Goal: Information Seeking & Learning: Compare options

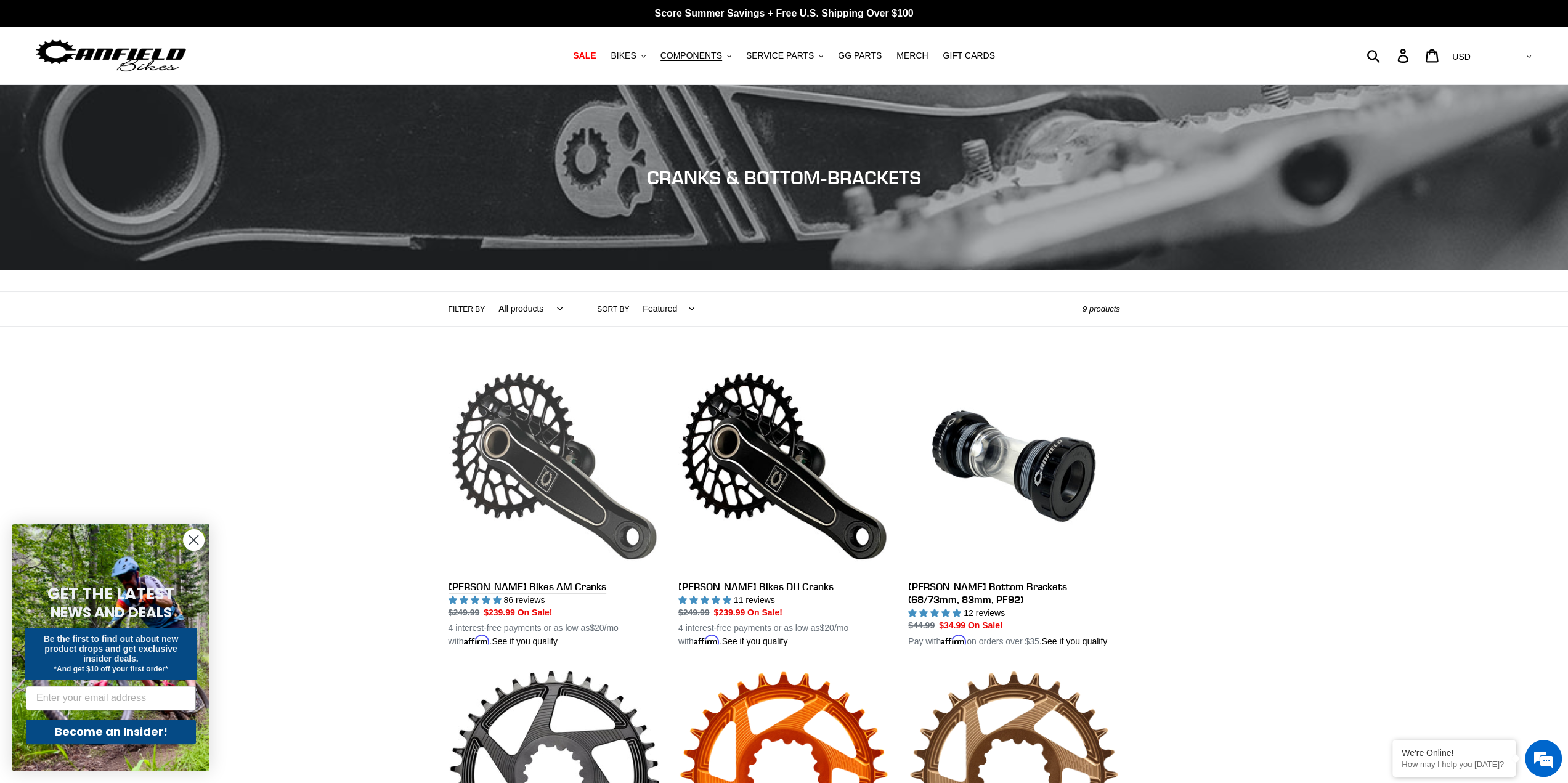
click at [491, 446] on link "[PERSON_NAME] Bikes AM Cranks" at bounding box center [554, 505] width 211 height 289
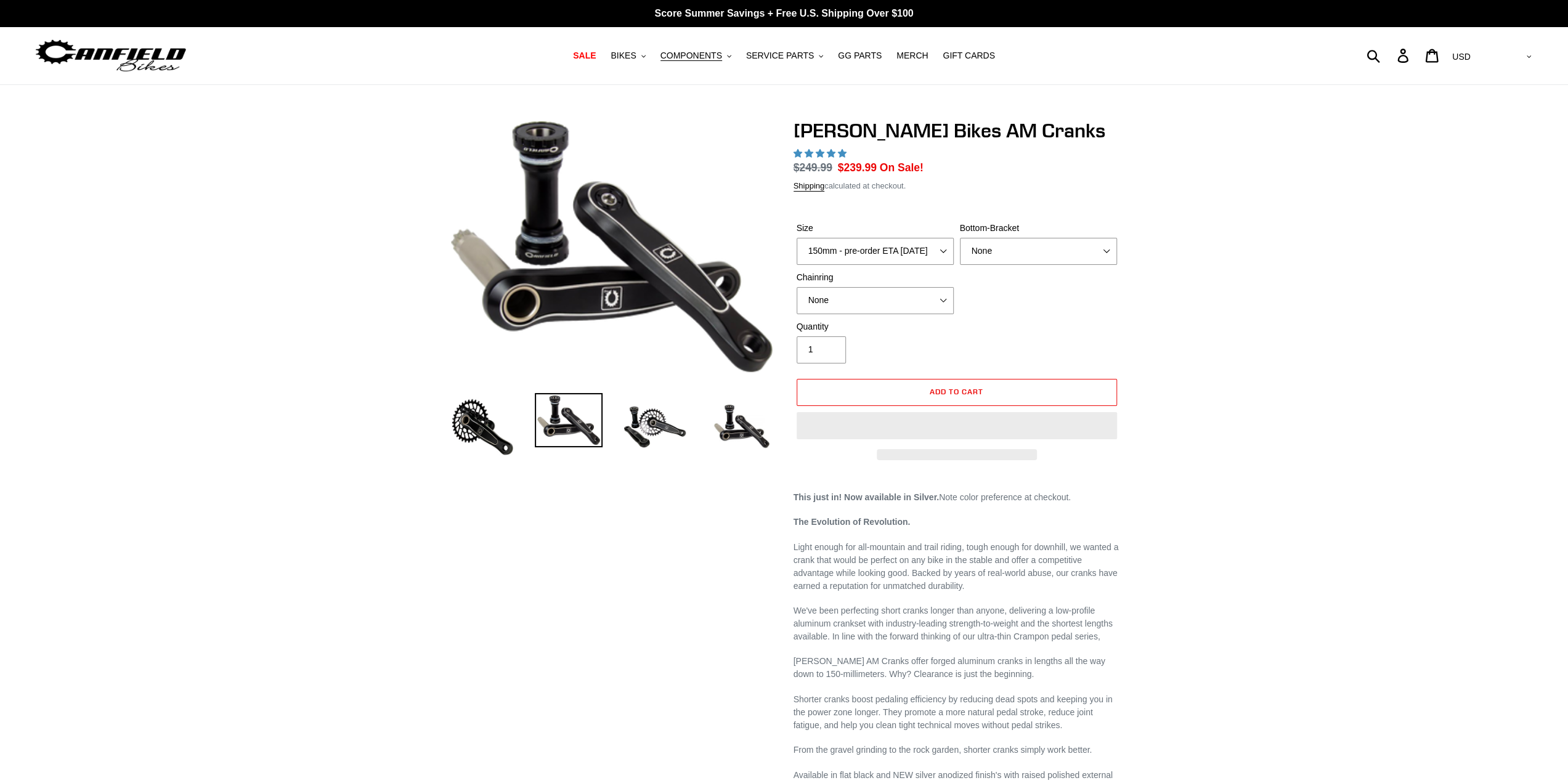
select select "highest-rating"
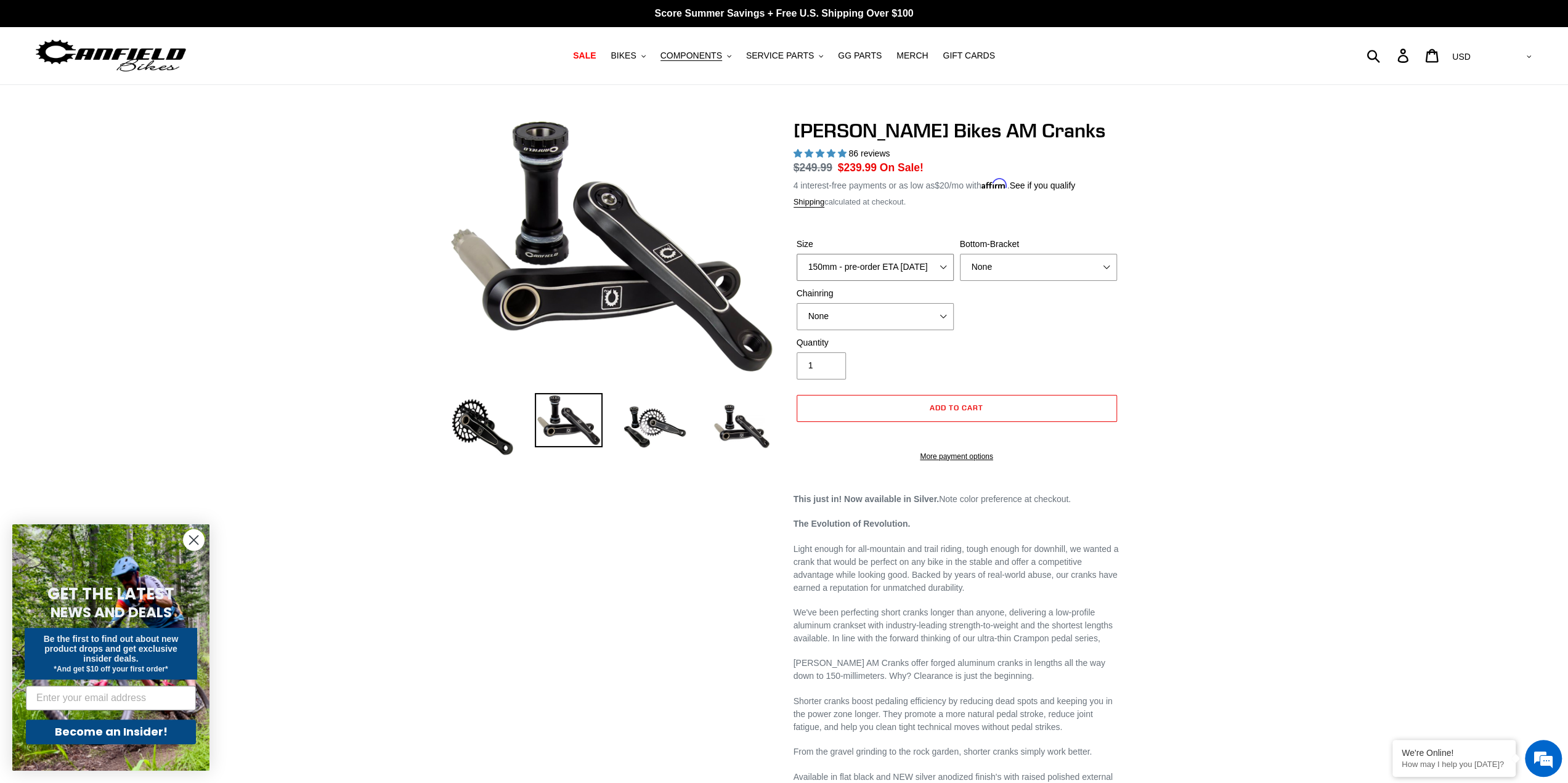
click at [825, 262] on select "150mm - pre-order ETA 9/30/25 155mm - pre-order ETA 9/30/25 160mm - pre-order E…" at bounding box center [876, 268] width 157 height 27
click at [1290, 237] on div "Previous slide" at bounding box center [784, 658] width 1568 height 1077
click at [904, 318] on select "None 30t Round (Boost 148) 30t Oval (Boost 148) 32t Round (Boost 148) 32t Oval …" at bounding box center [876, 316] width 157 height 27
click at [797, 303] on select "None 30t Round (Boost 148) 30t Oval (Boost 148) 32t Round (Boost 148) 32t Oval …" at bounding box center [876, 316] width 157 height 27
click at [838, 322] on select "None 30t Round (Boost 148) 30t Oval (Boost 148) 32t Round (Boost 148) 32t Oval …" at bounding box center [876, 316] width 157 height 27
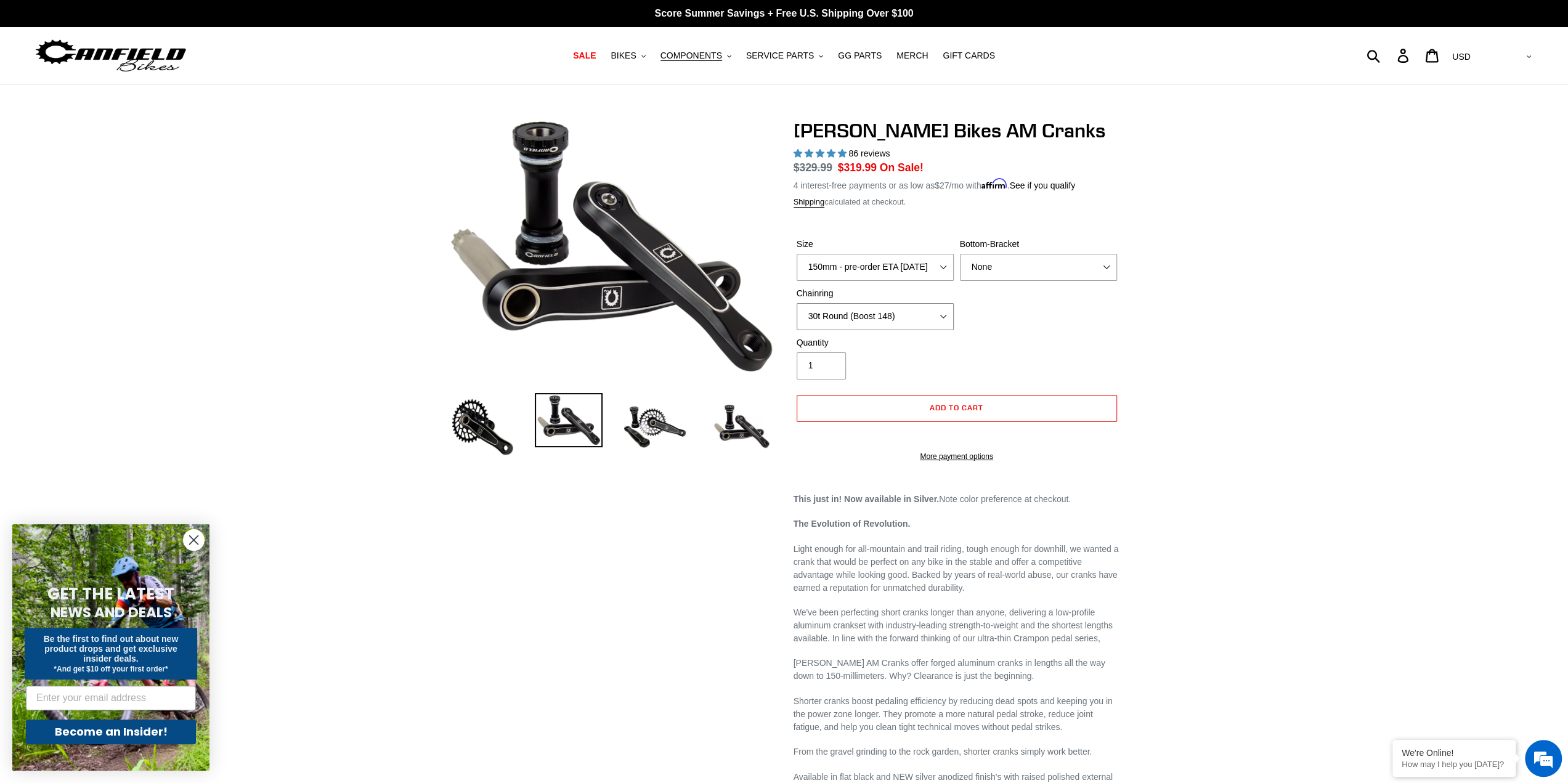
select select "None"
click at [797, 303] on select "None 30t Round (Boost 148) 30t Oval (Boost 148) 32t Round (Boost 148) 32t Oval …" at bounding box center [876, 316] width 157 height 27
click at [772, 51] on span "SERVICE PARTS" at bounding box center [780, 56] width 68 height 10
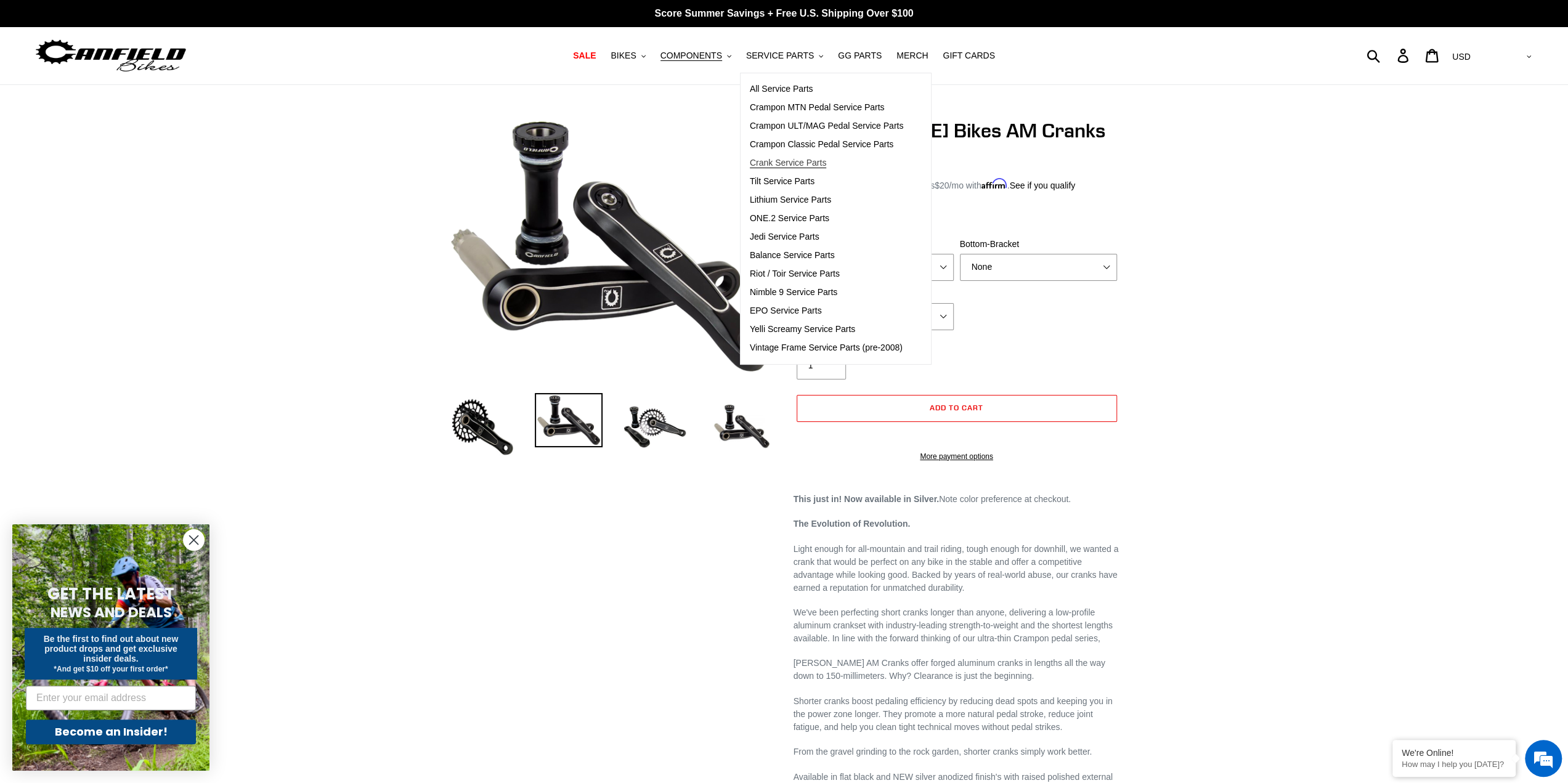
click at [794, 158] on span "Crank Service Parts" at bounding box center [789, 163] width 77 height 10
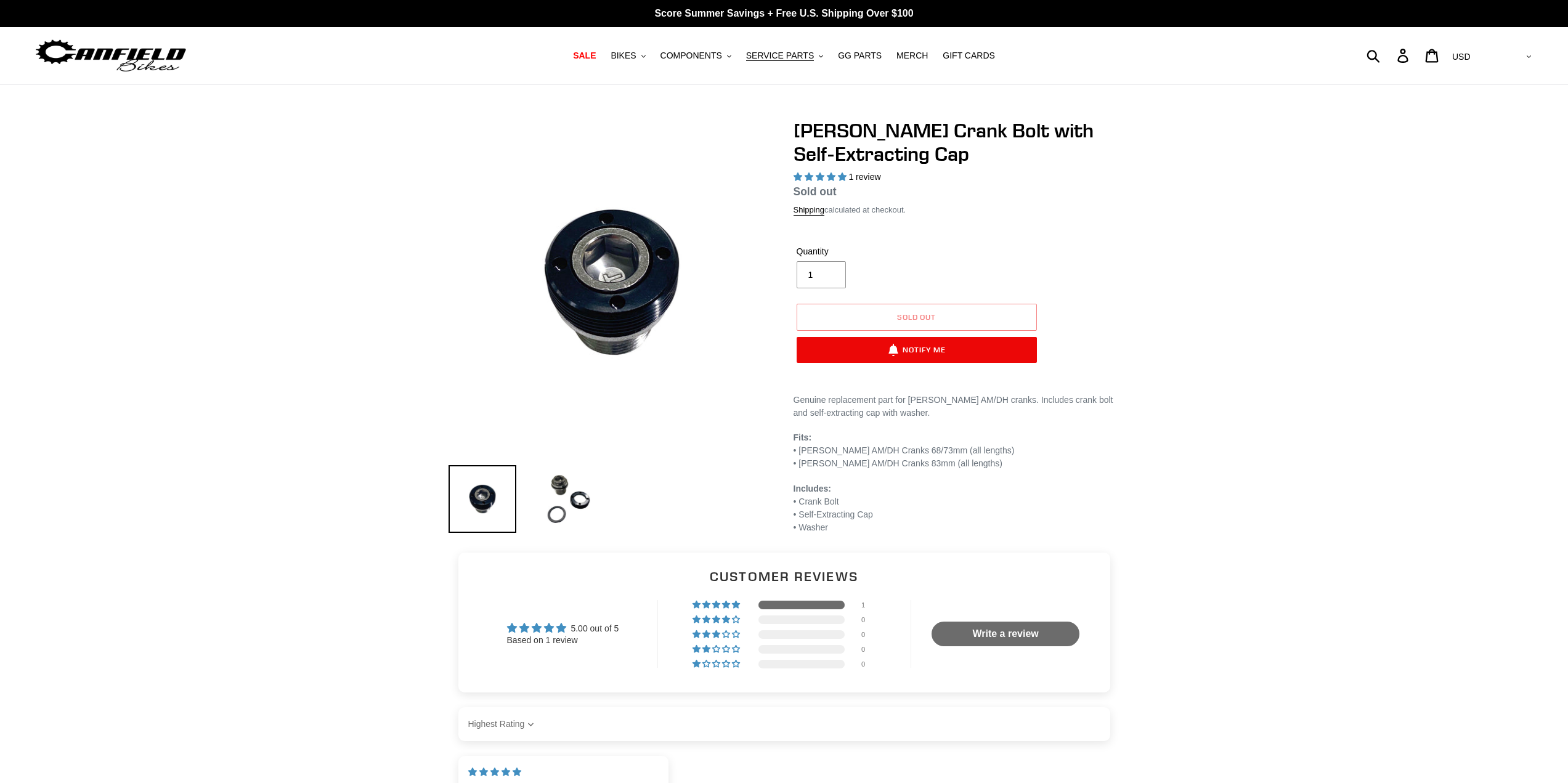
select select "highest-rating"
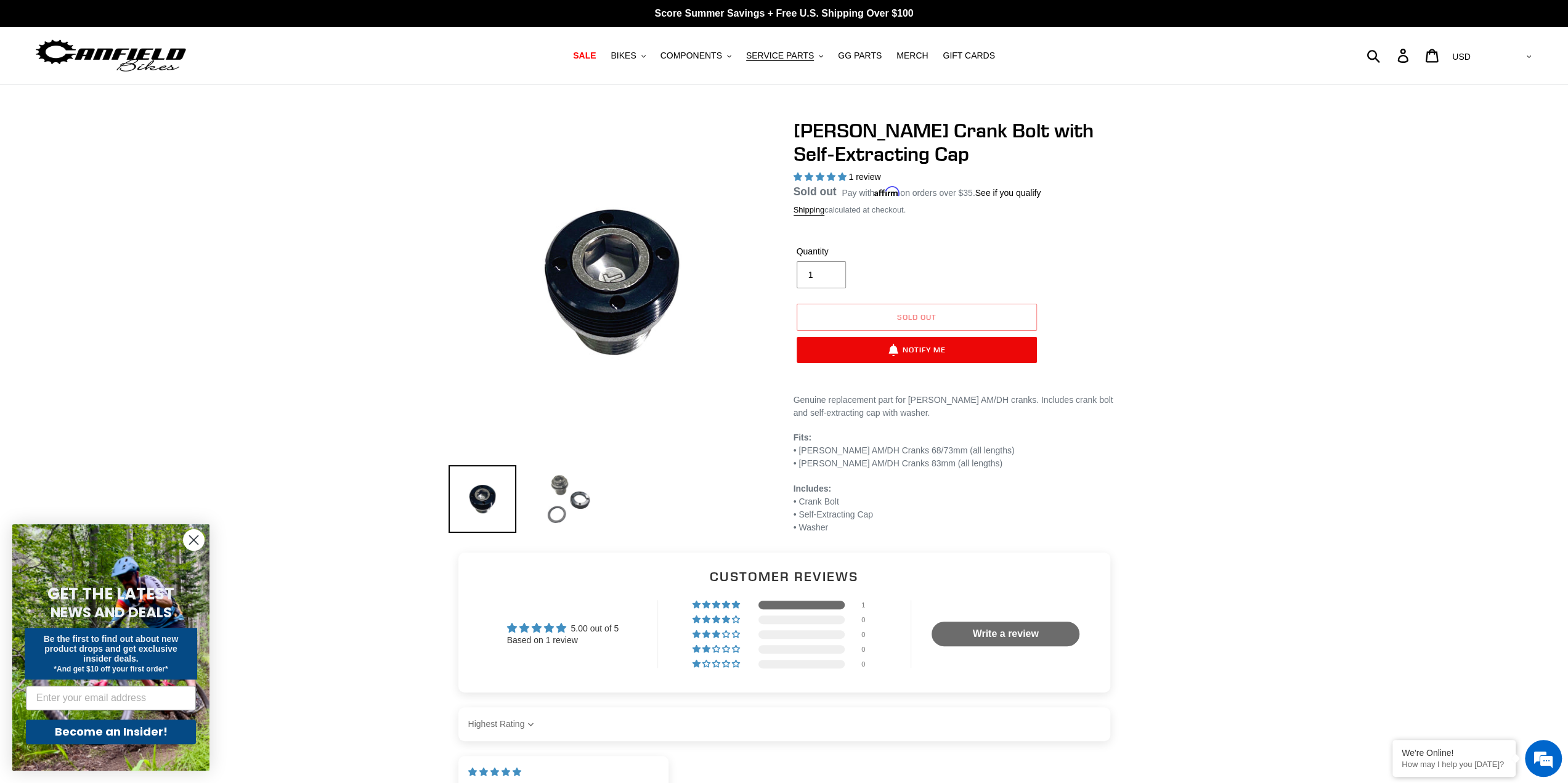
click at [559, 491] on img at bounding box center [569, 499] width 68 height 68
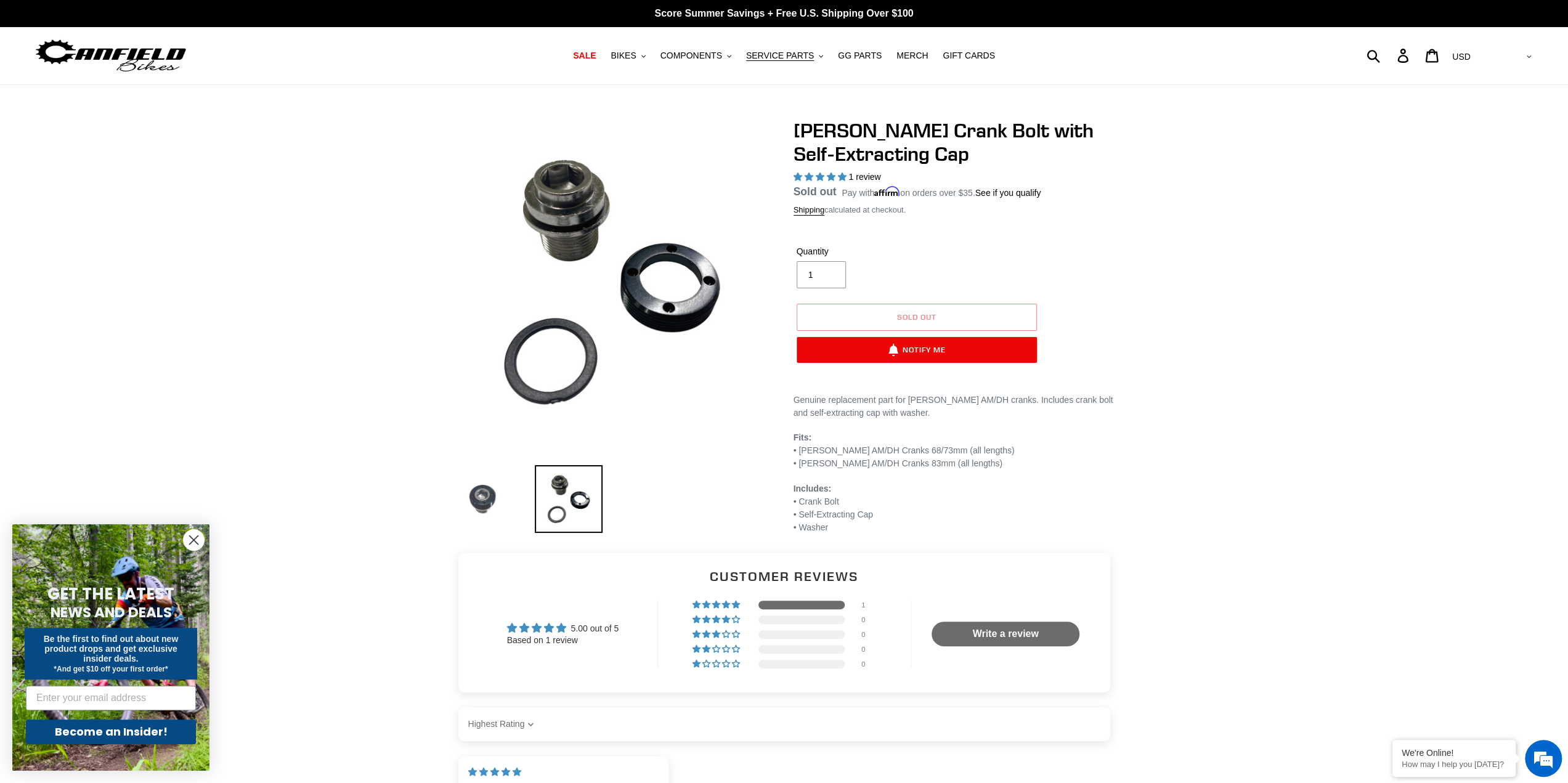
click at [488, 491] on img at bounding box center [482, 499] width 68 height 68
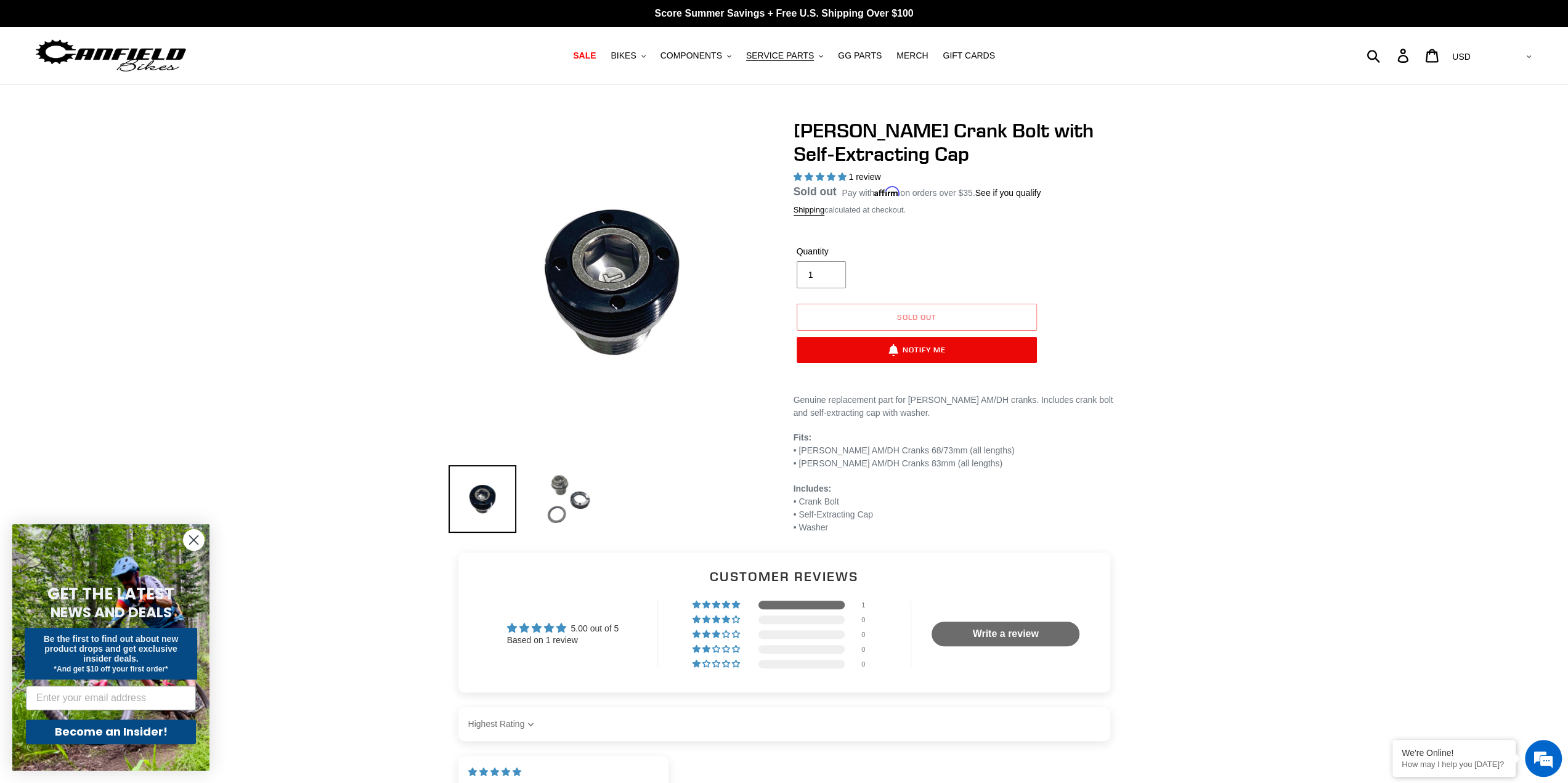
click at [578, 501] on img at bounding box center [569, 499] width 68 height 68
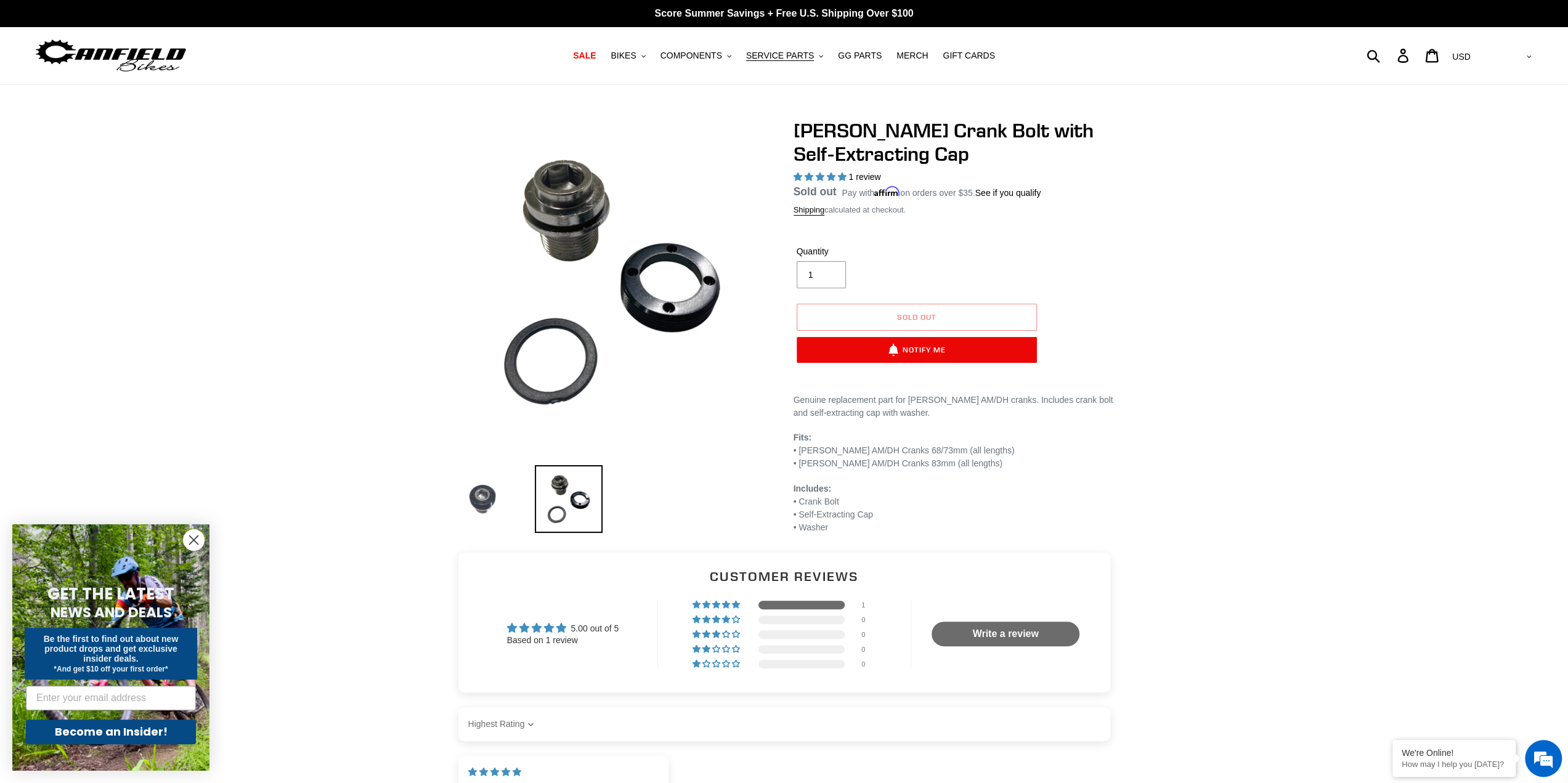
click at [489, 491] on img at bounding box center [482, 499] width 68 height 68
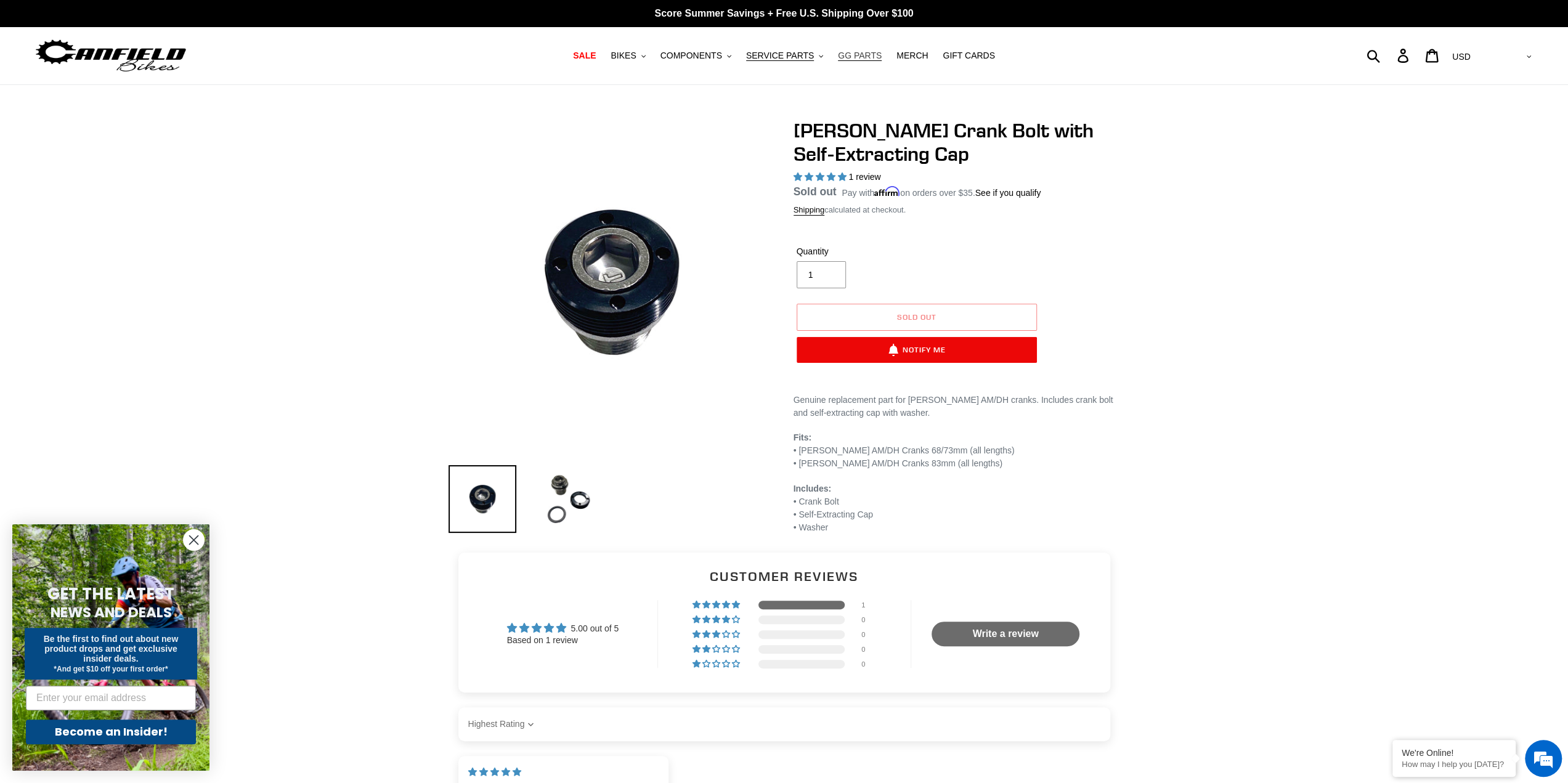
click at [861, 54] on span "GG PARTS" at bounding box center [859, 56] width 44 height 10
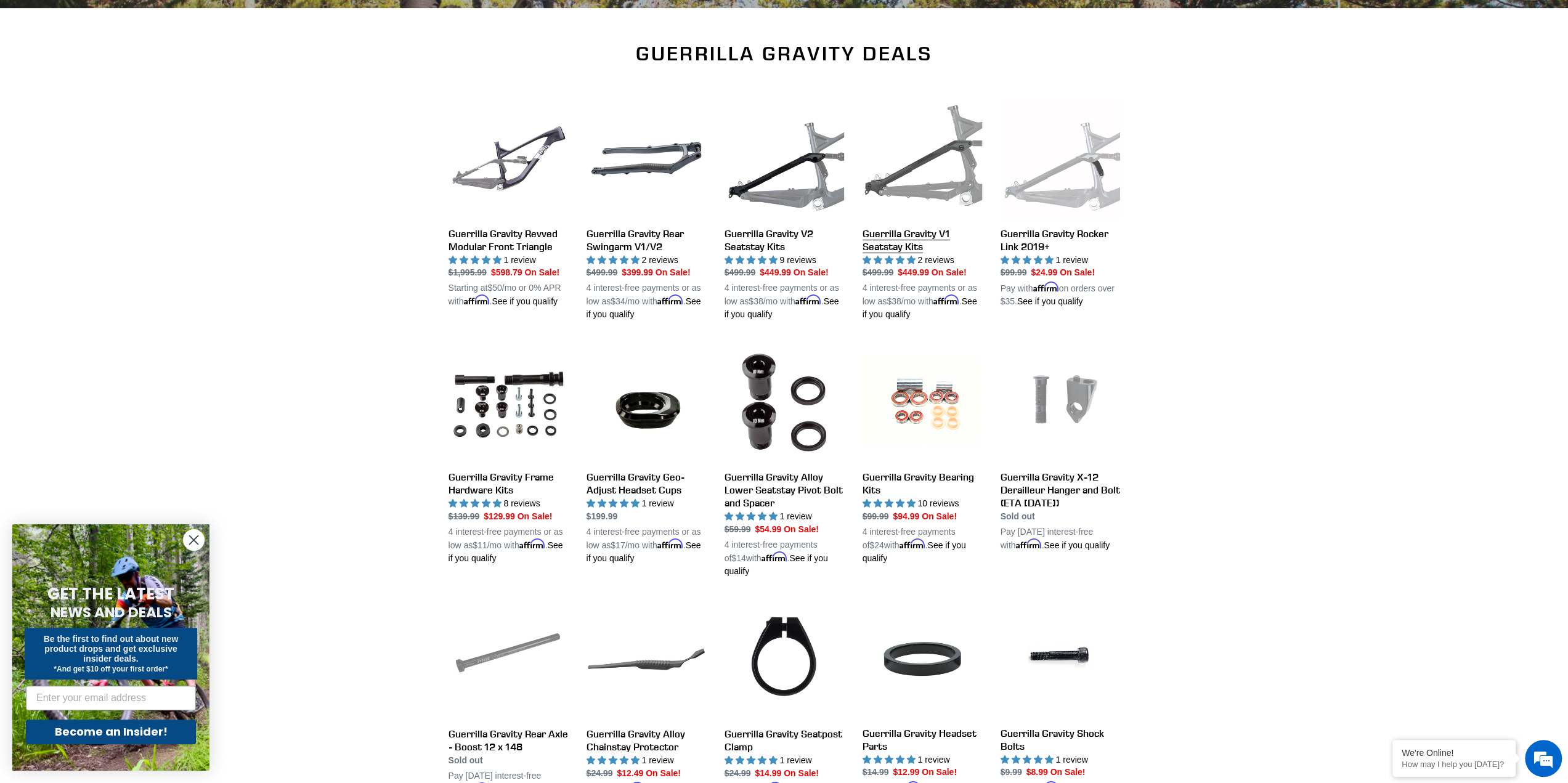
click at [887, 231] on link "Guerrilla Gravity V1 Seatstay Kits" at bounding box center [922, 211] width 120 height 222
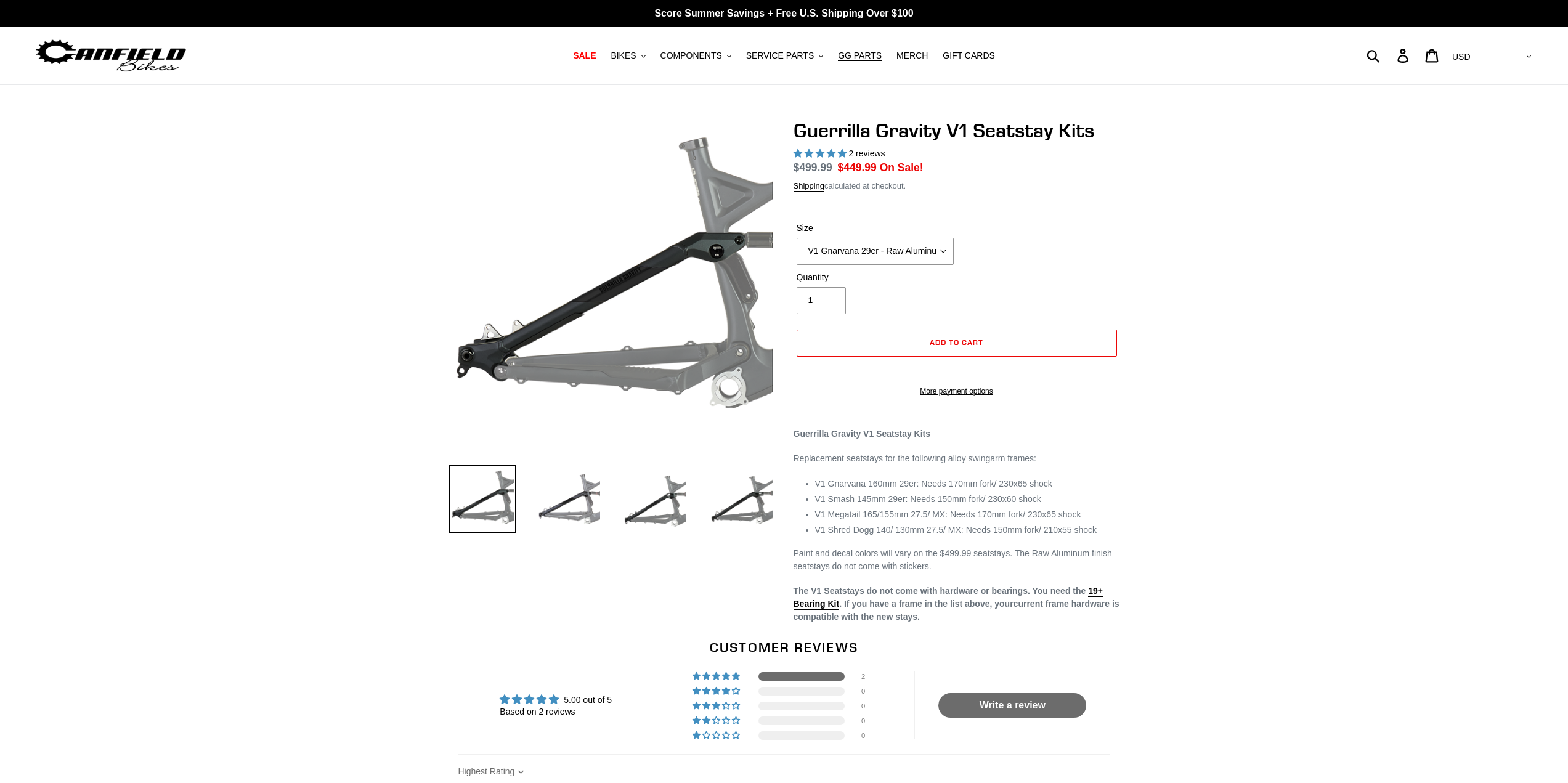
select select "highest-rating"
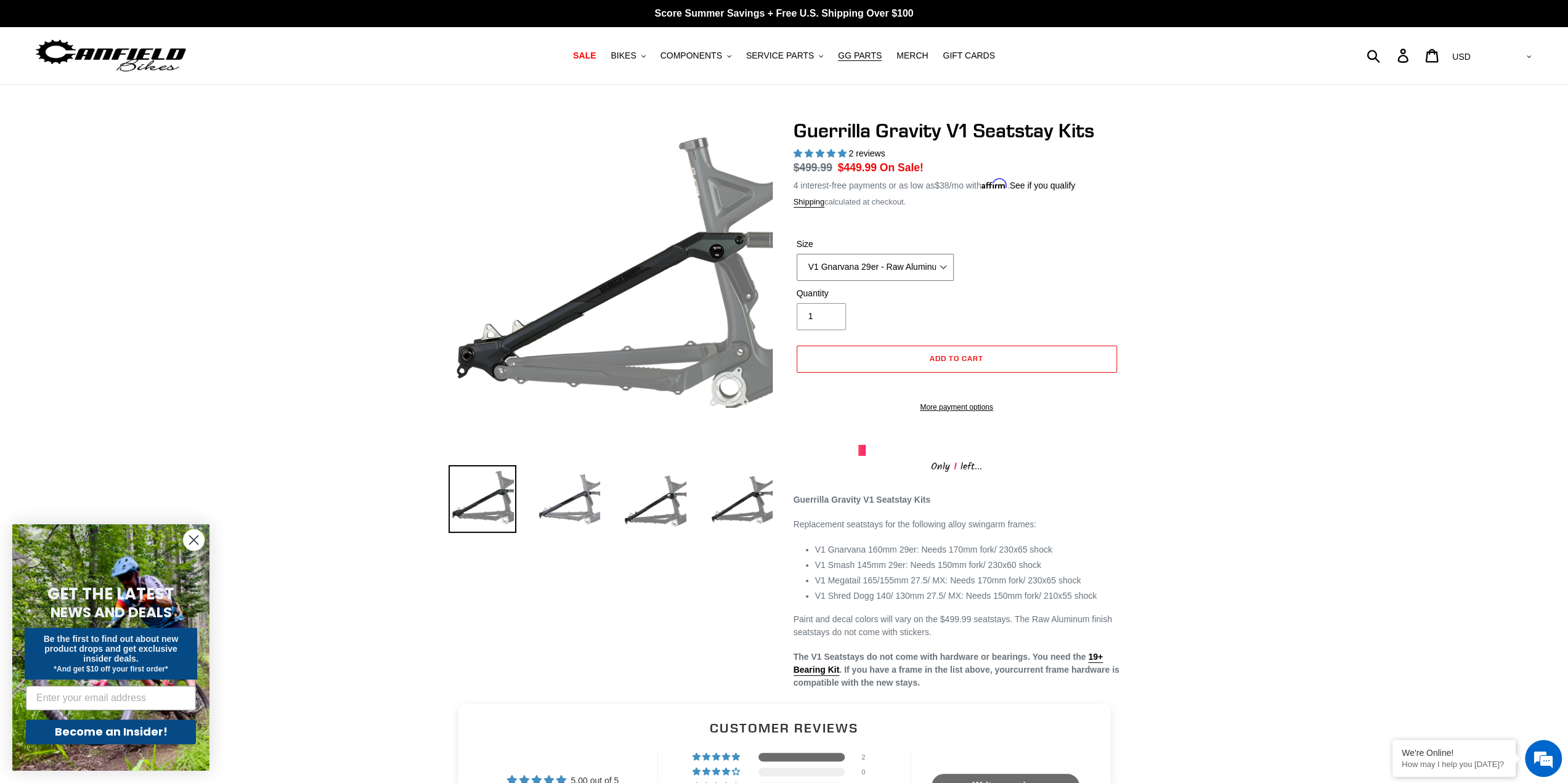
click at [882, 263] on select "V1 Gnarvana 29er - Raw Aluminum" at bounding box center [876, 268] width 157 height 27
click at [1246, 253] on div "Previous slide" at bounding box center [784, 404] width 1568 height 571
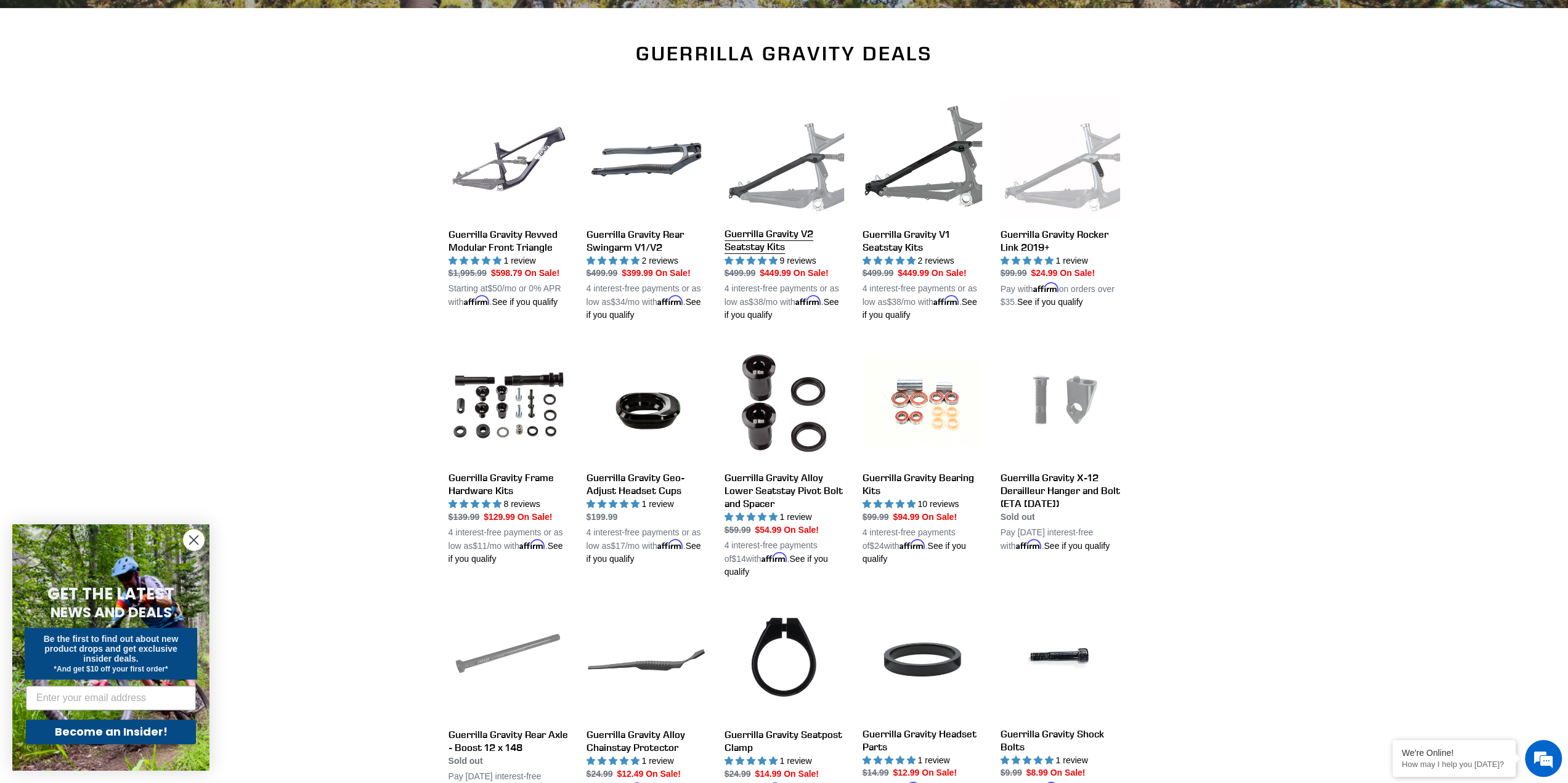
click at [763, 240] on link "Guerrilla Gravity V2 Seatstay Kits" at bounding box center [785, 211] width 120 height 222
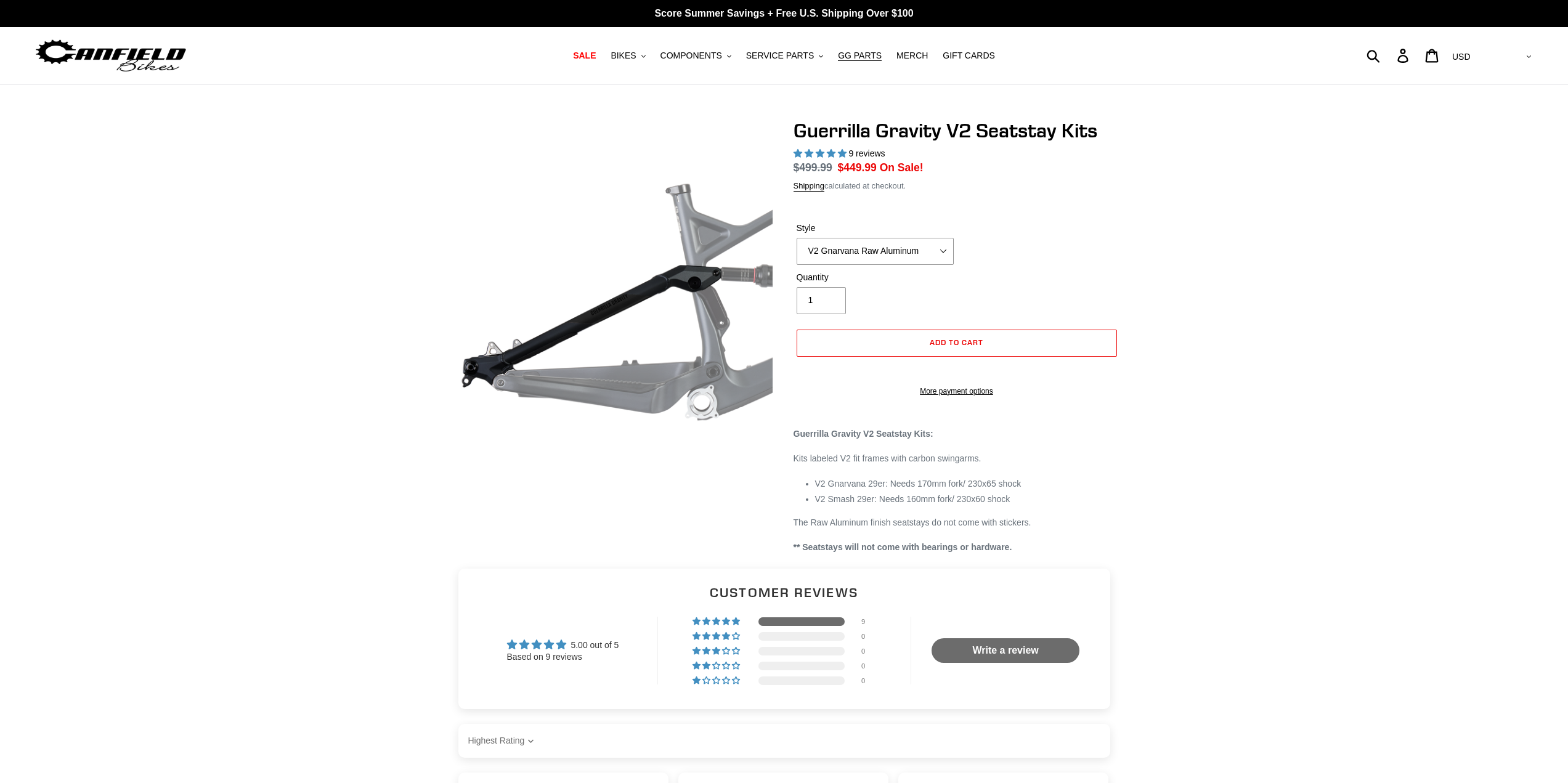
select select "highest-rating"
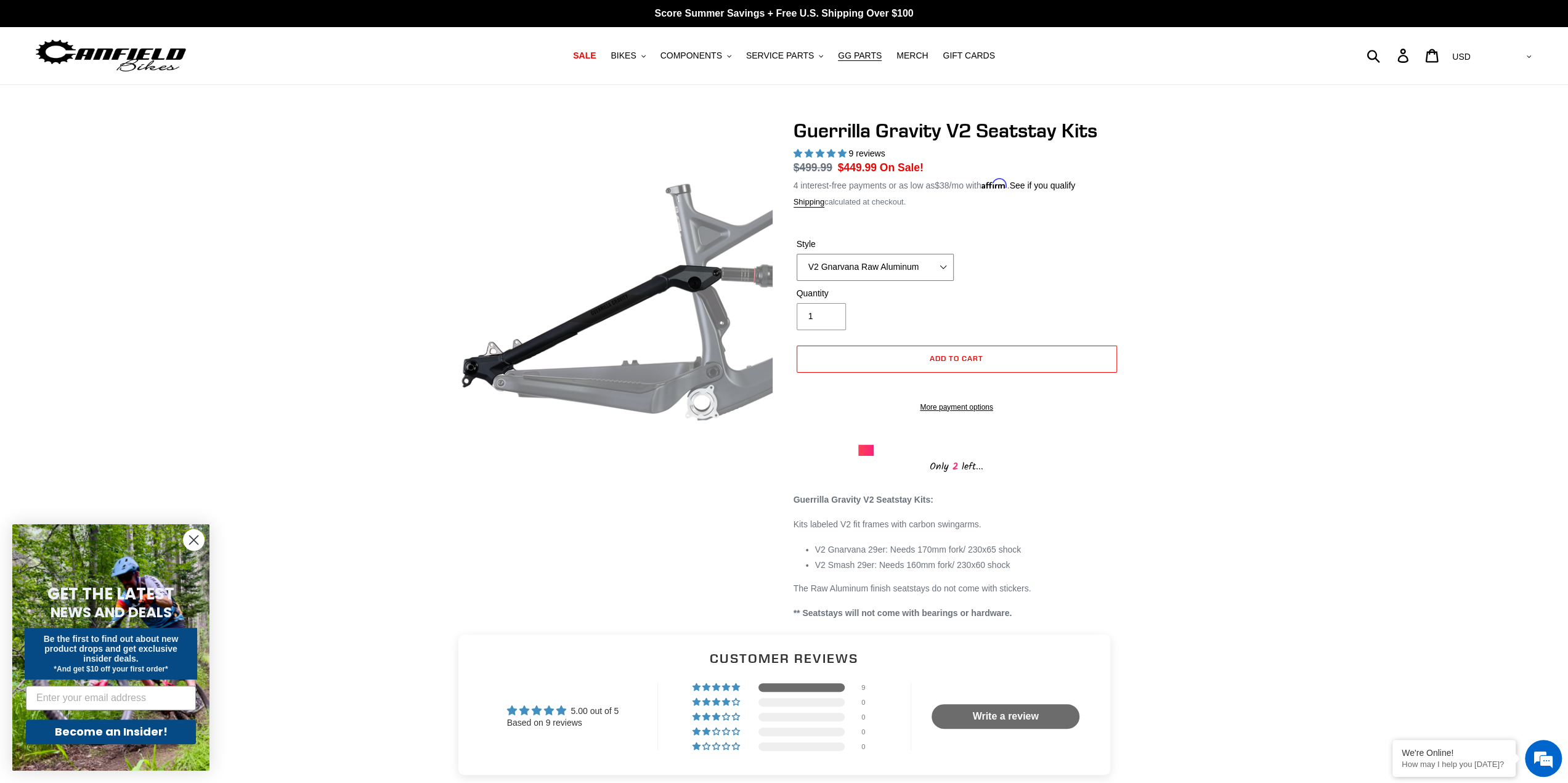
click at [859, 270] on select "V2 Gnarvana Raw Aluminum" at bounding box center [876, 268] width 157 height 27
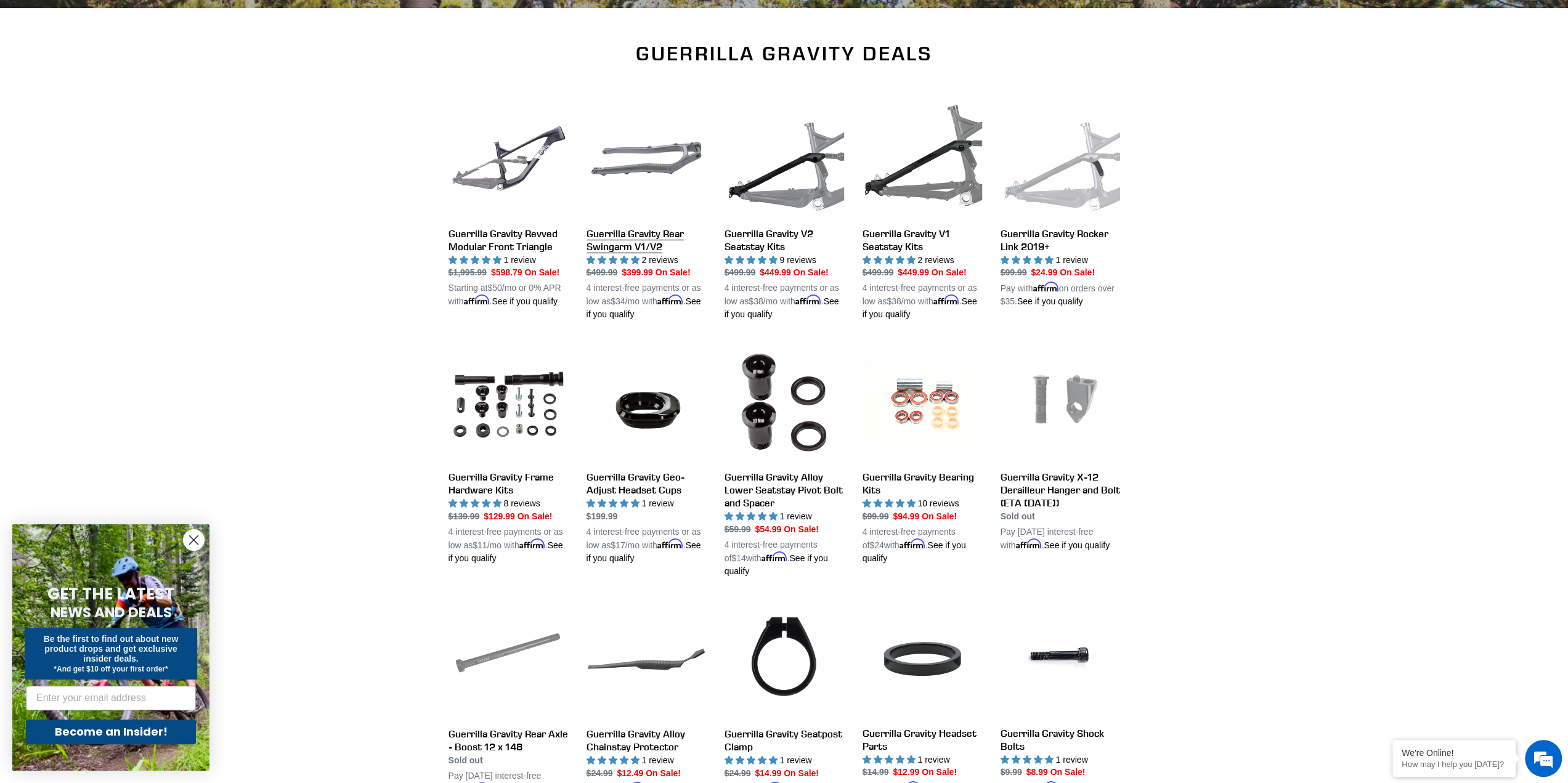
click at [636, 237] on link "Guerrilla Gravity Rear Swingarm V1/V2" at bounding box center [646, 211] width 120 height 222
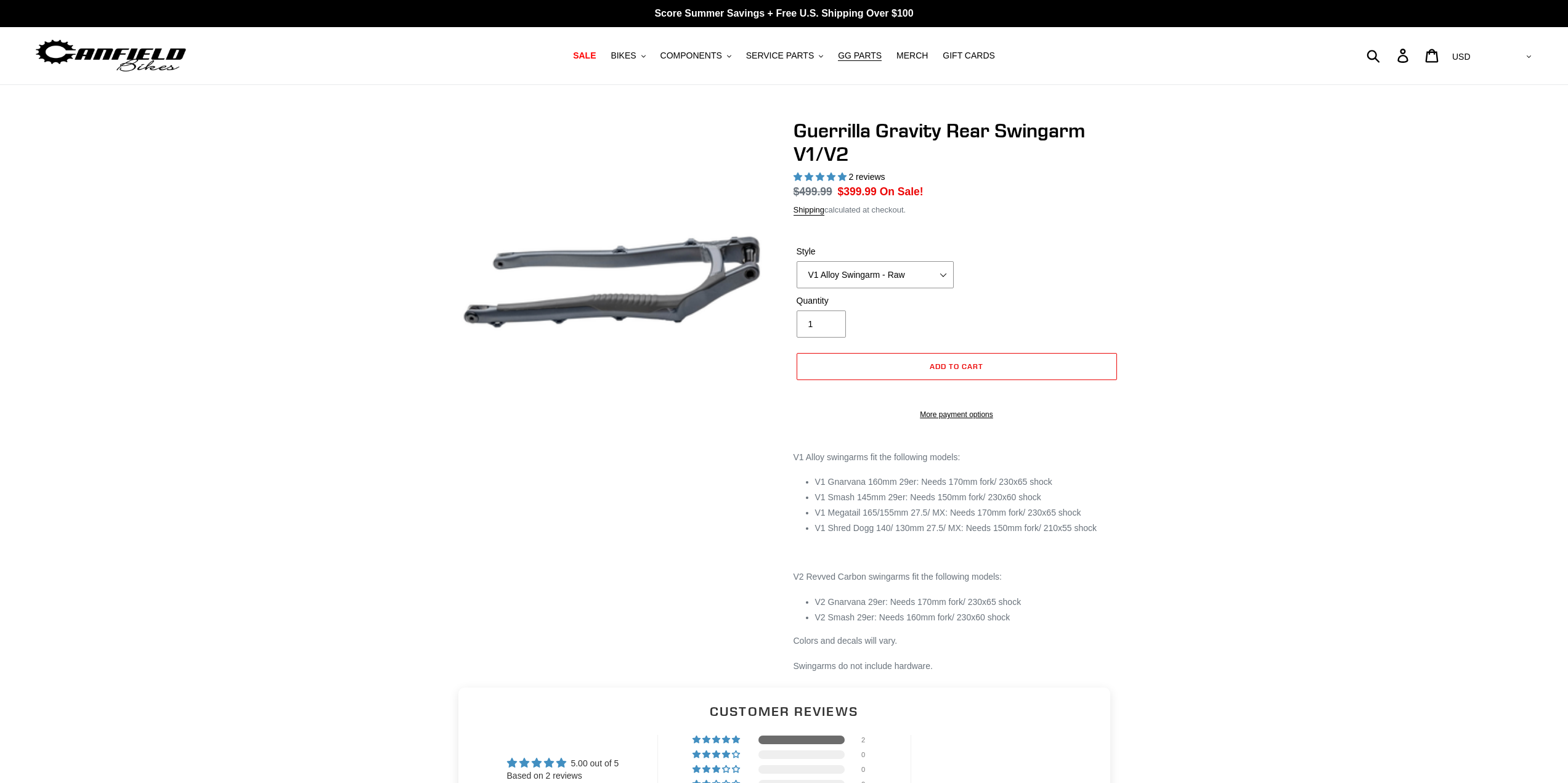
select select "highest-rating"
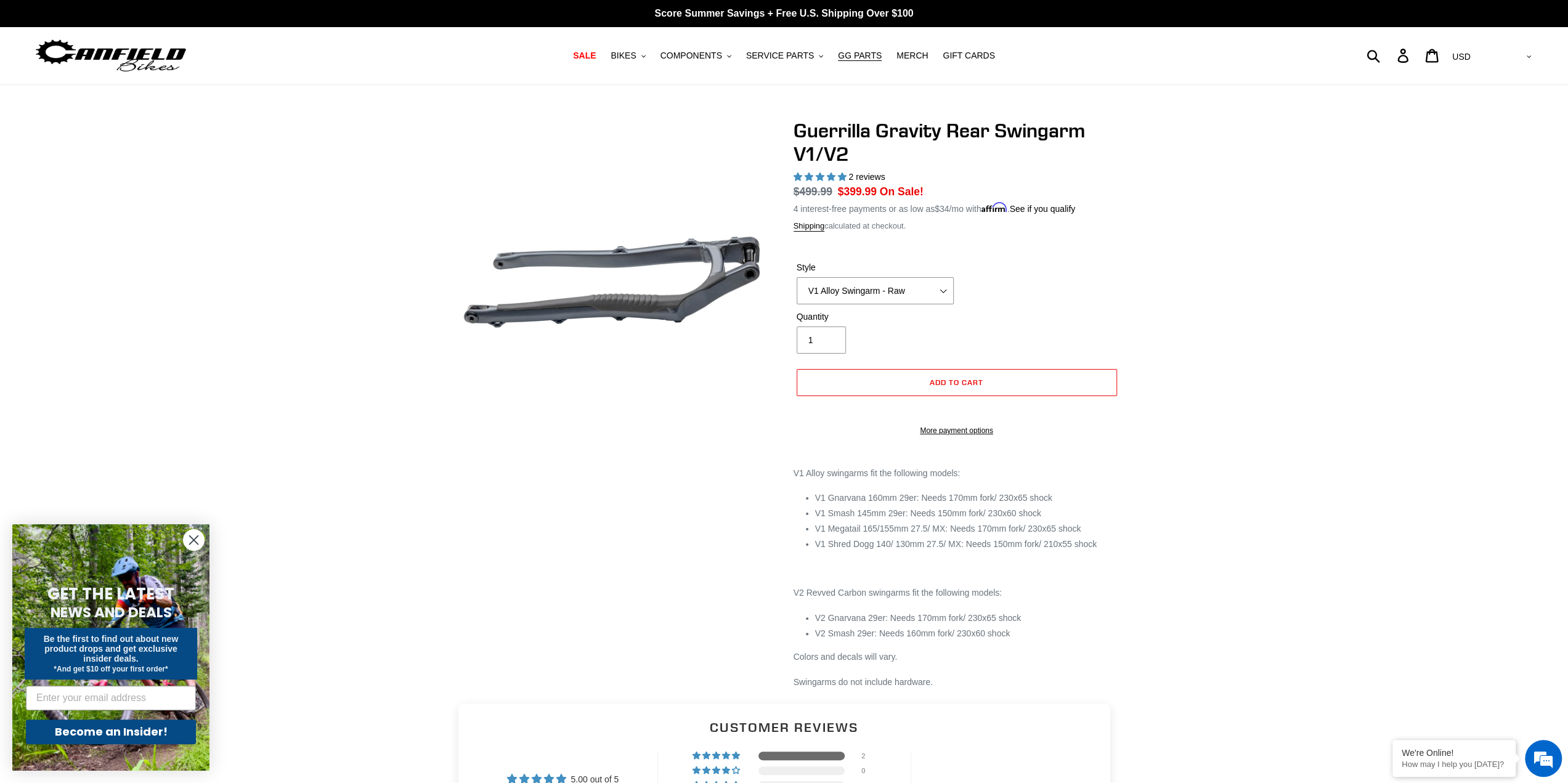
click at [902, 261] on label "Style" at bounding box center [876, 268] width 157 height 13
click at [902, 277] on select "V1 Alloy Swingarm - Raw V1 Alloy Swingarm - Black V2 Revved Carbon Swingarm - G…" at bounding box center [876, 291] width 157 height 27
click at [879, 286] on select "V1 Alloy Swingarm - Raw V1 Alloy Swingarm - Black V2 Revved Carbon Swingarm - G…" at bounding box center [876, 291] width 157 height 27
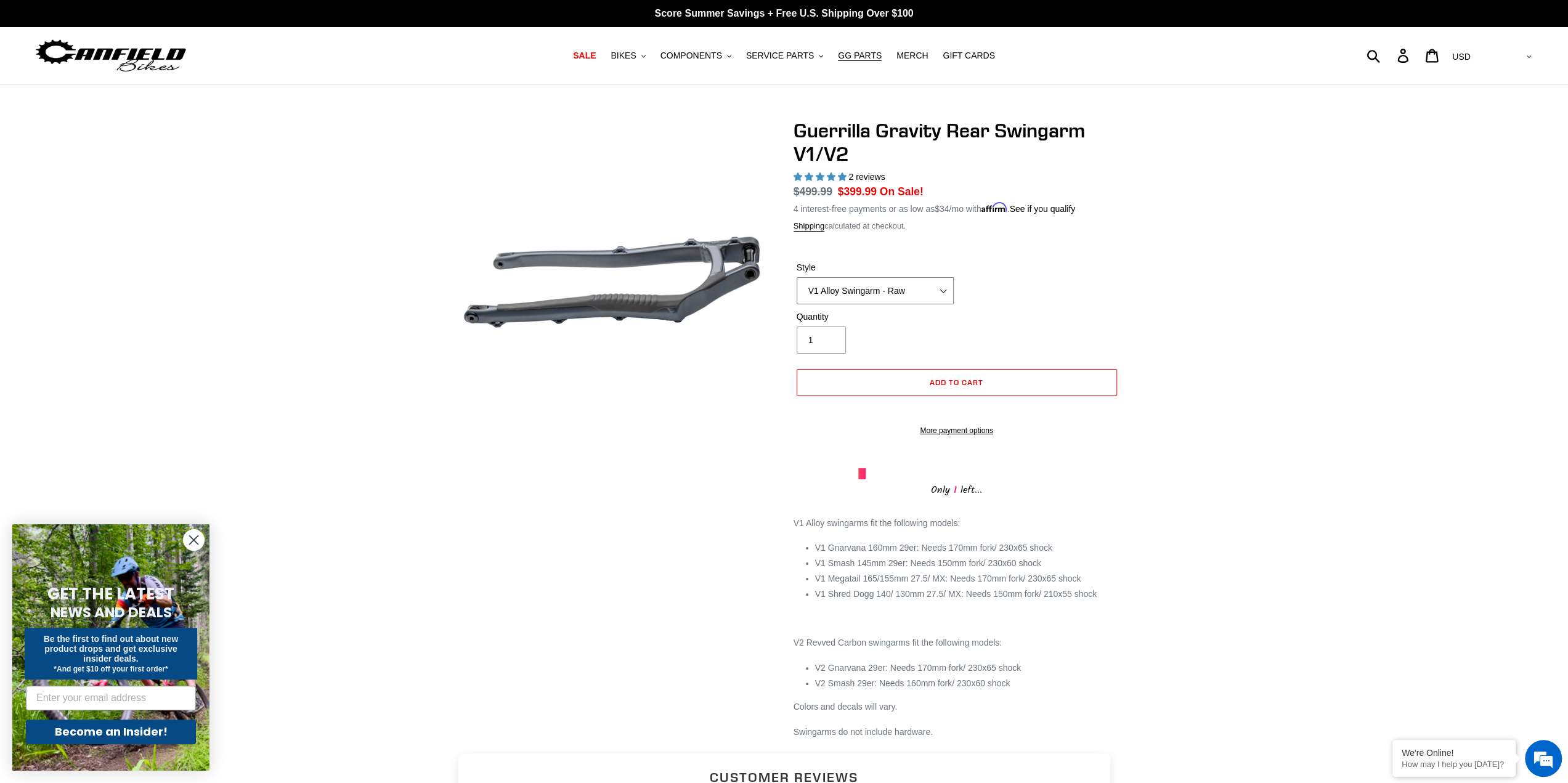
click at [797, 277] on select "V1 Alloy Swingarm - Raw V1 Alloy Swingarm - Black V2 Revved Carbon Swingarm - G…" at bounding box center [876, 291] width 157 height 27
click at [898, 280] on select "V1 Alloy Swingarm - Raw V1 Alloy Swingarm - Black V2 Revved Carbon Swingarm - G…" at bounding box center [876, 291] width 157 height 27
click at [797, 277] on select "V1 Alloy Swingarm - Raw V1 Alloy Swingarm - Black V2 Revved Carbon Swingarm - G…" at bounding box center [876, 291] width 157 height 27
click at [878, 282] on select "V1 Alloy Swingarm - Raw V1 Alloy Swingarm - Black V2 Revved Carbon Swingarm - G…" at bounding box center [876, 291] width 157 height 27
select select "V1 Alloy Swingarm - Raw"
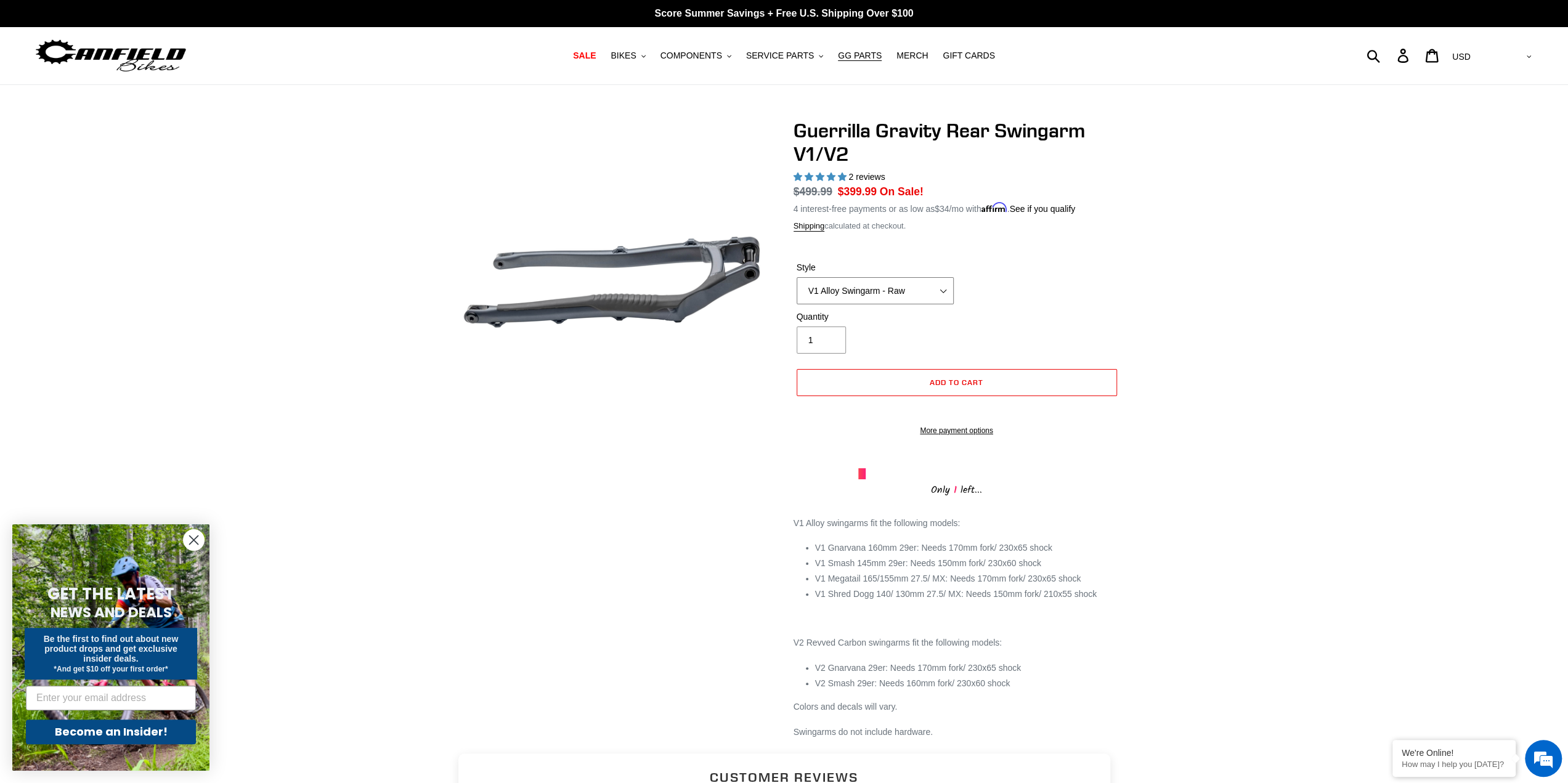
click at [797, 277] on select "V1 Alloy Swingarm - Raw V1 Alloy Swingarm - Black V2 Revved Carbon Swingarm - G…" at bounding box center [876, 291] width 157 height 27
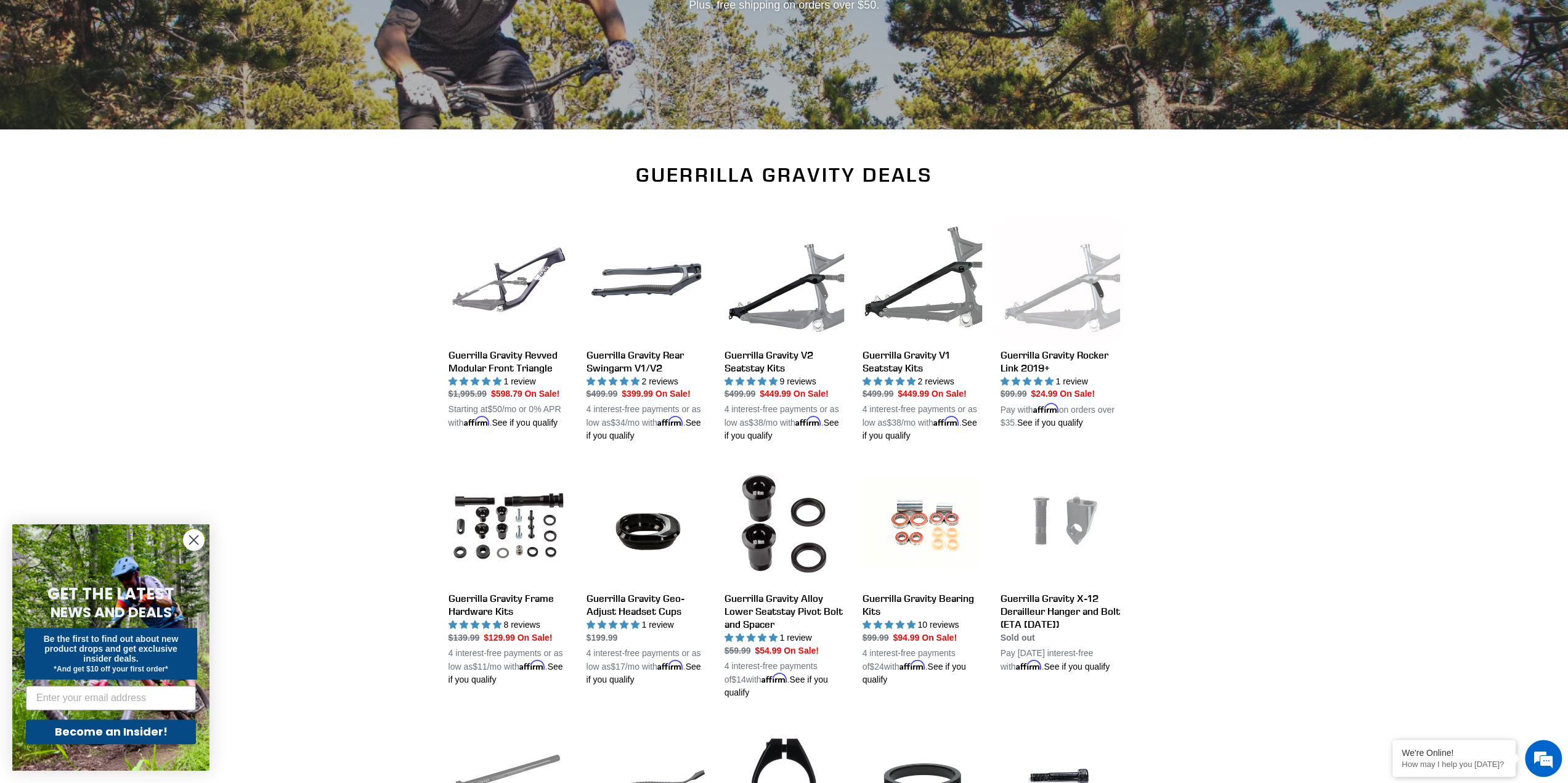
scroll to position [246, 0]
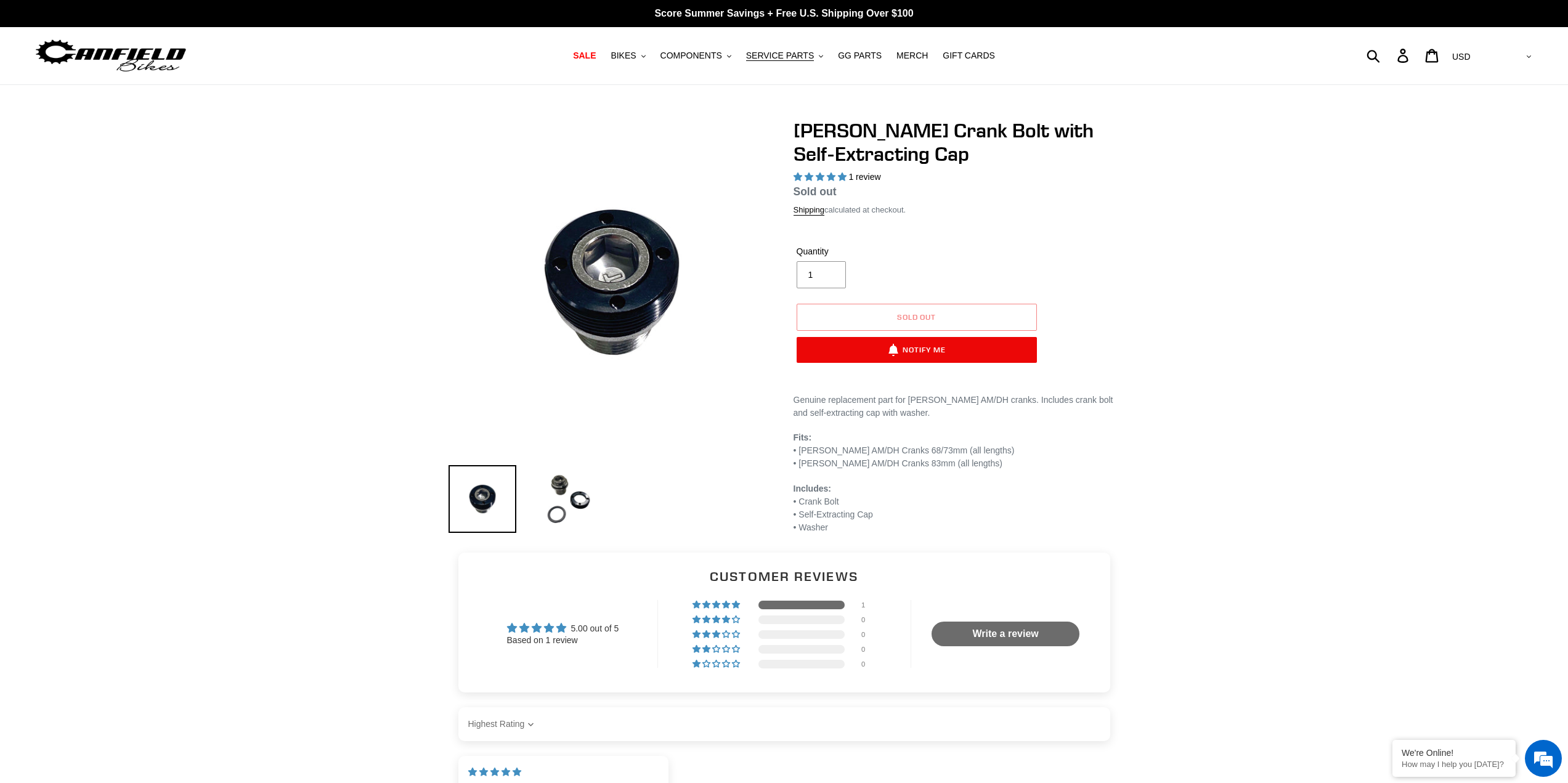
select select "highest-rating"
